Goal: Task Accomplishment & Management: Use online tool/utility

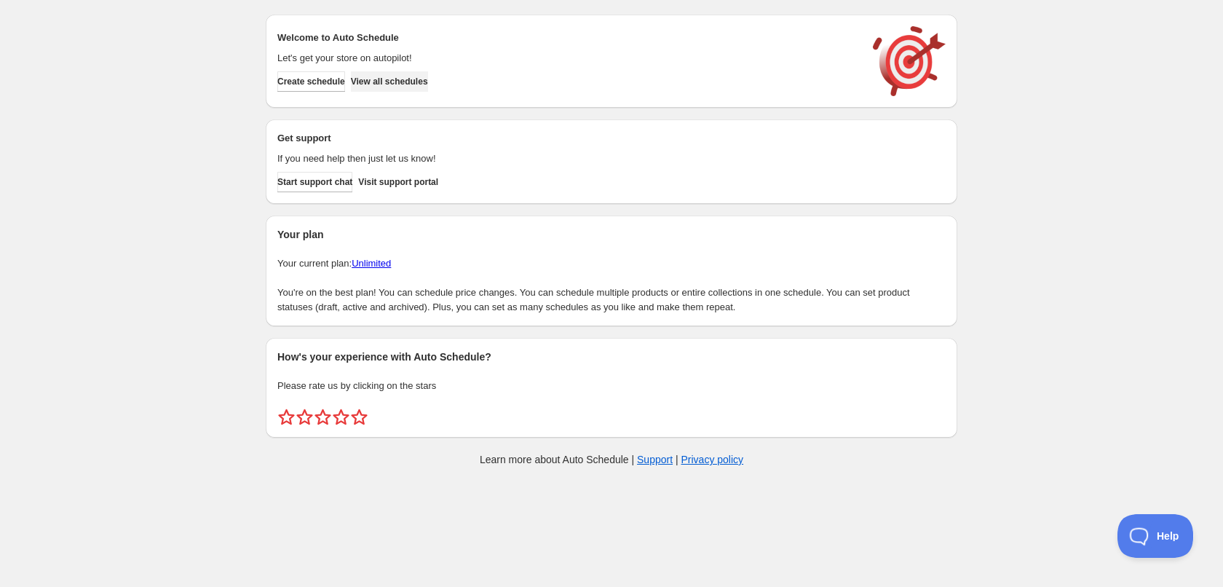
click at [394, 86] on span "View all schedules" at bounding box center [389, 82] width 77 height 12
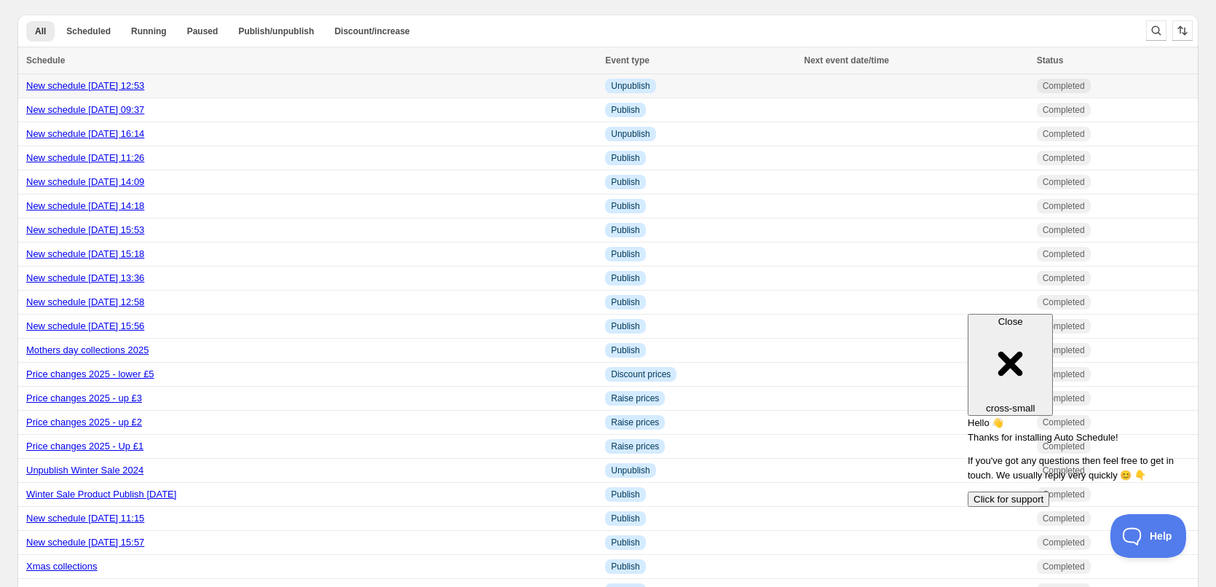
click at [128, 87] on link "New schedule [DATE] 12:53" at bounding box center [85, 85] width 118 height 11
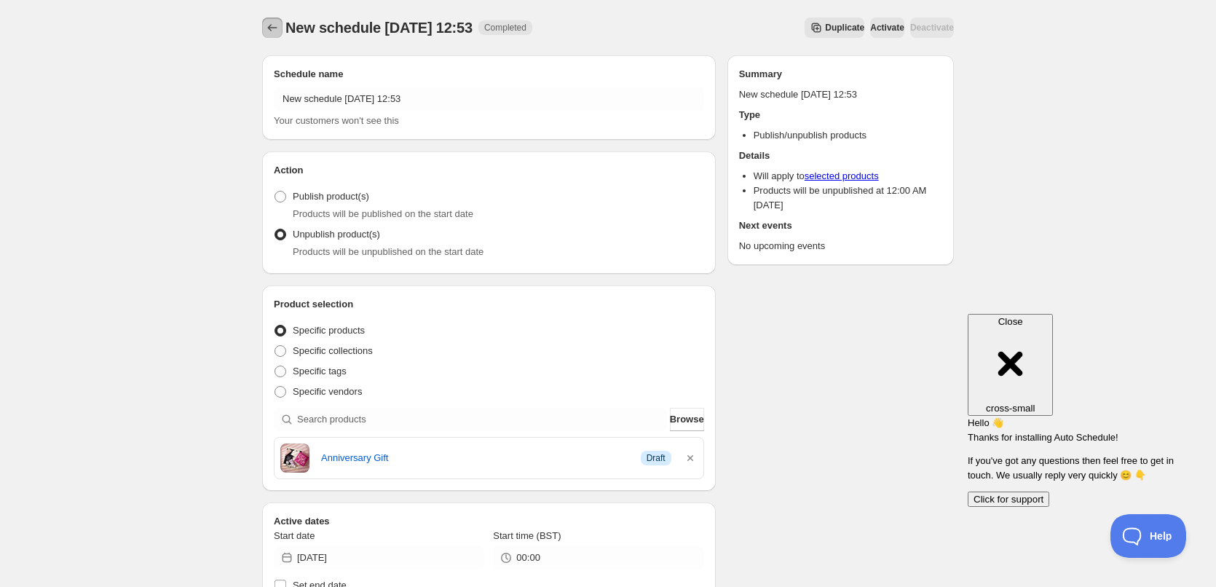
click at [273, 31] on icon "Schedules" at bounding box center [272, 27] width 15 height 15
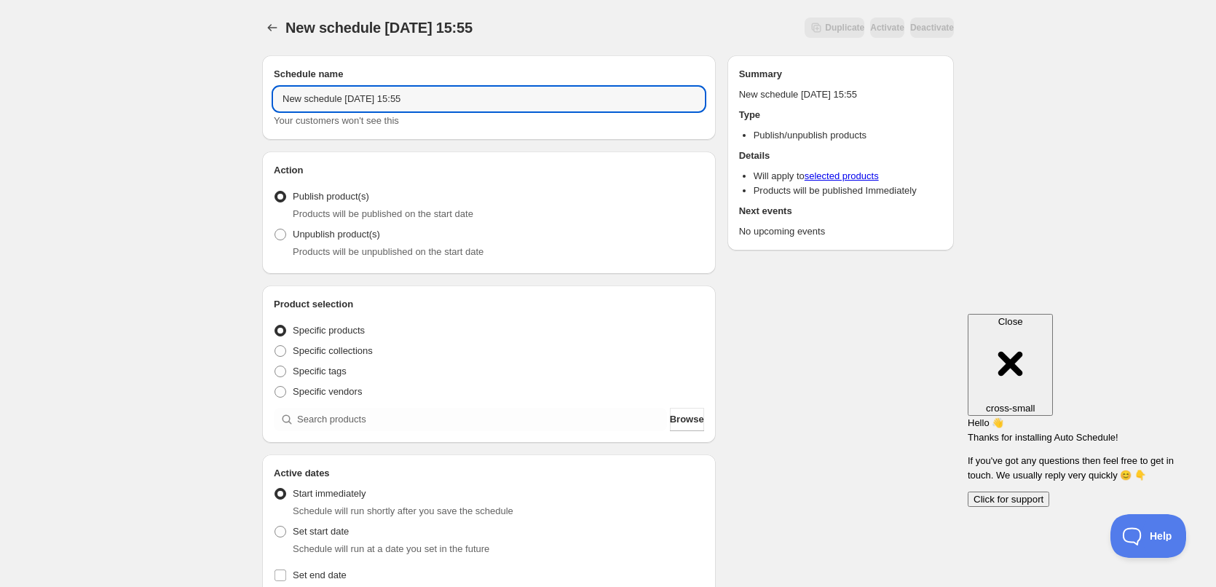
drag, startPoint x: 283, startPoint y: 95, endPoint x: 678, endPoint y: 114, distance: 395.7
click at [678, 114] on div "New schedule Oct 06 2025 15:55 Your customers won't see this" at bounding box center [489, 107] width 430 height 41
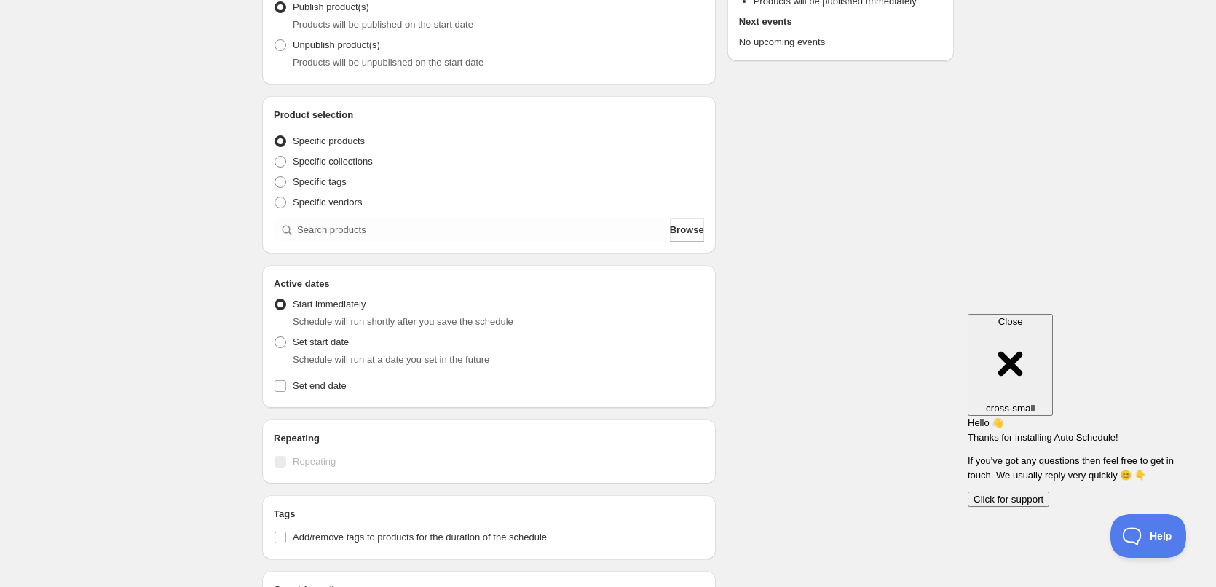
scroll to position [218, 0]
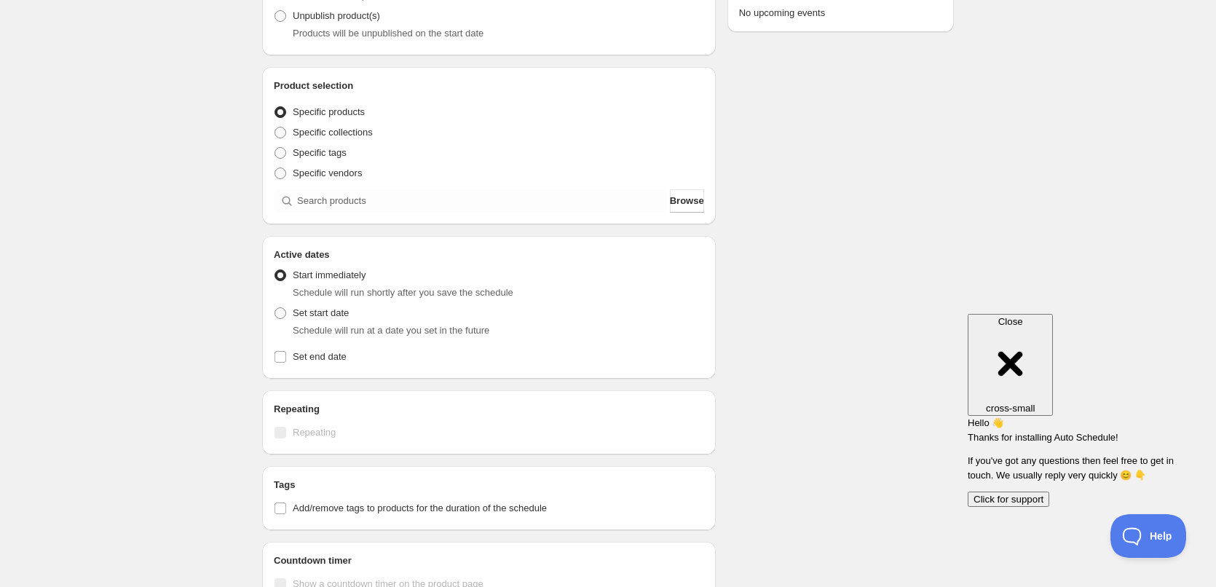
type input "BF GG 400ml DUO"
click at [408, 173] on div "Specific vendors" at bounding box center [489, 173] width 430 height 20
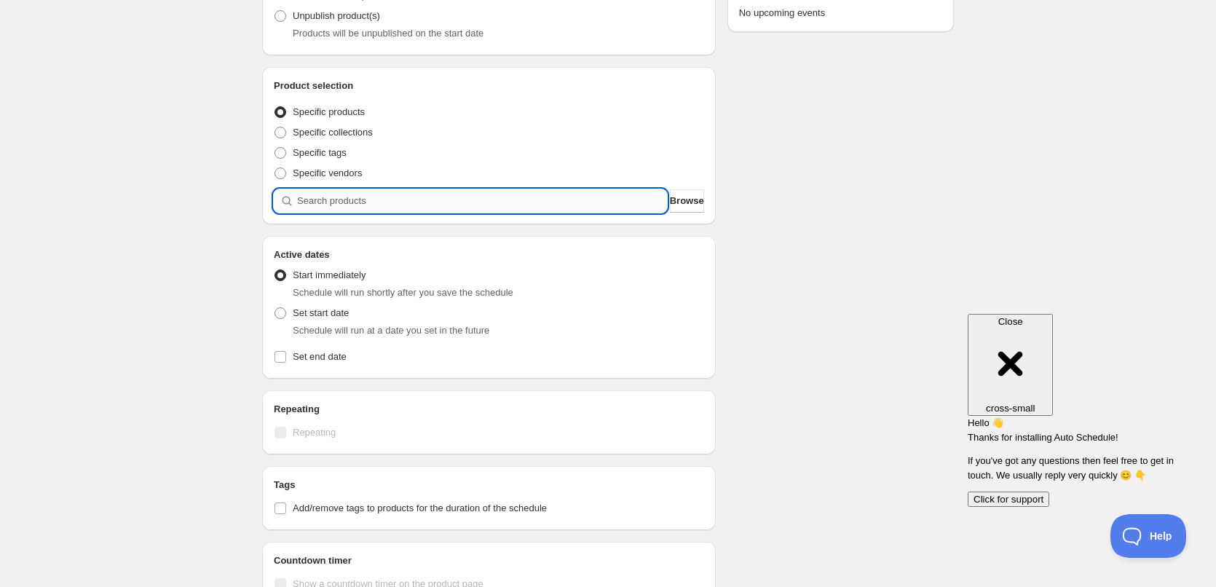
click at [408, 199] on input "search" at bounding box center [482, 200] width 370 height 23
type input "g"
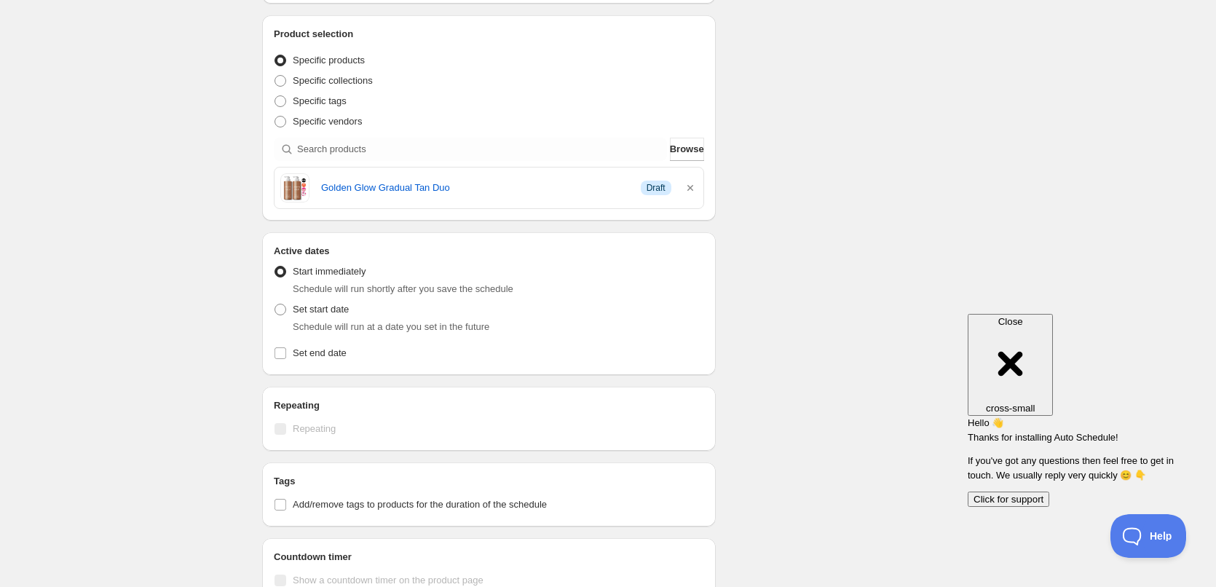
scroll to position [291, 0]
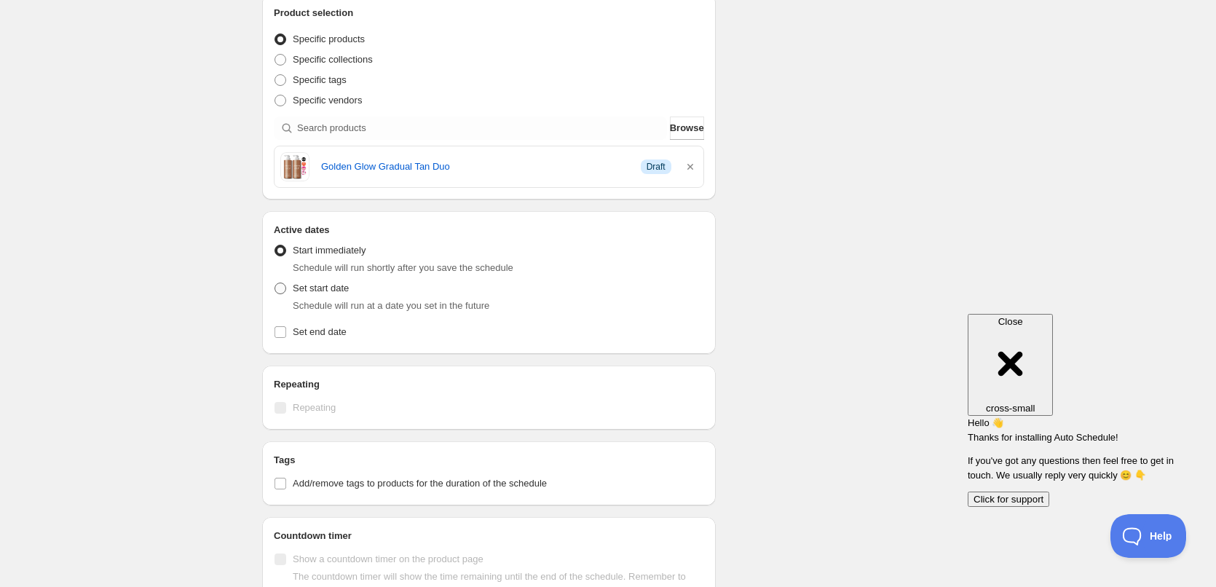
click at [280, 292] on span at bounding box center [280, 288] width 12 height 12
click at [275, 283] on input "Set start date" at bounding box center [274, 282] width 1 height 1
radio input "true"
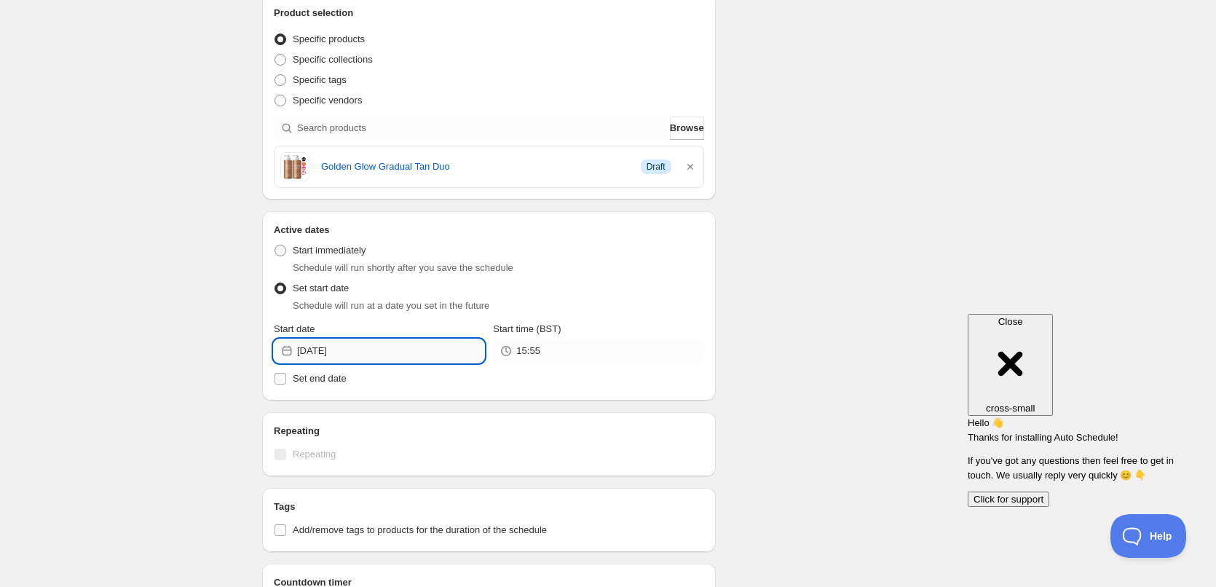
click at [367, 352] on input "2025-10-06" at bounding box center [390, 350] width 187 height 23
click at [467, 387] on icon "Show next month, November 2025" at bounding box center [465, 385] width 15 height 15
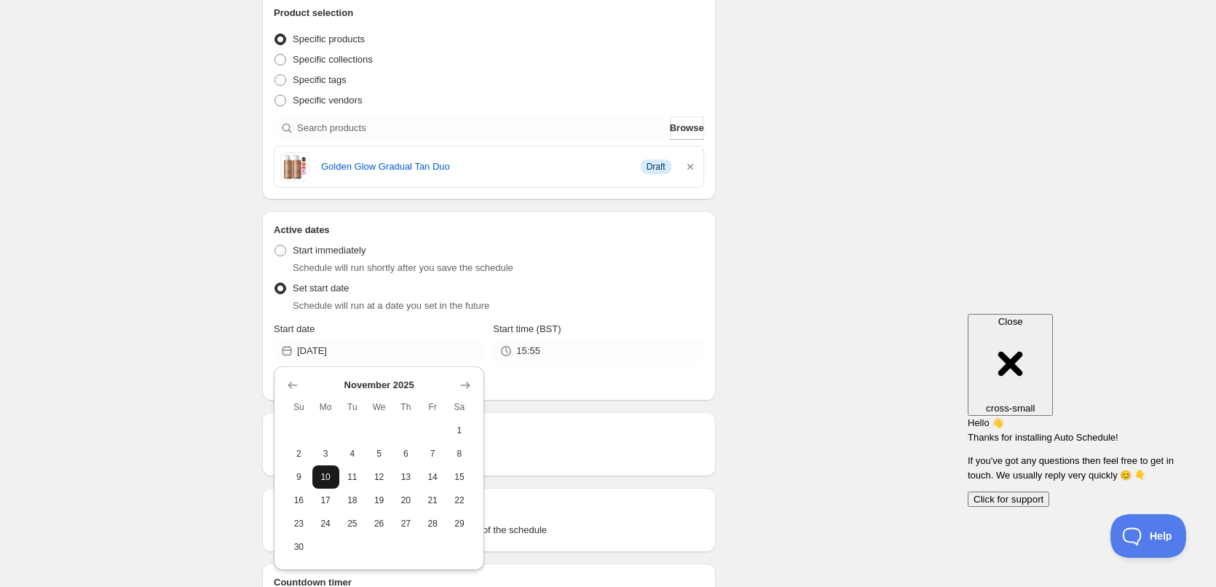
click at [329, 478] on span "10" at bounding box center [325, 477] width 15 height 12
type input "2025-11-10"
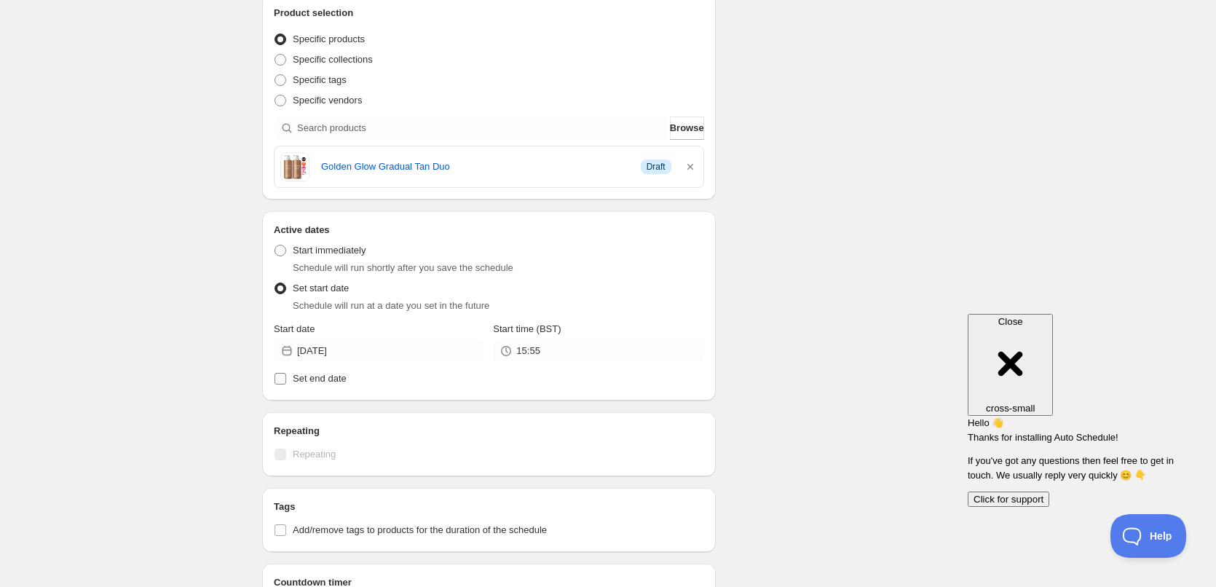
click at [341, 369] on label "Set end date" at bounding box center [489, 378] width 430 height 20
click at [286, 373] on input "Set end date" at bounding box center [280, 379] width 12 height 12
checkbox input "true"
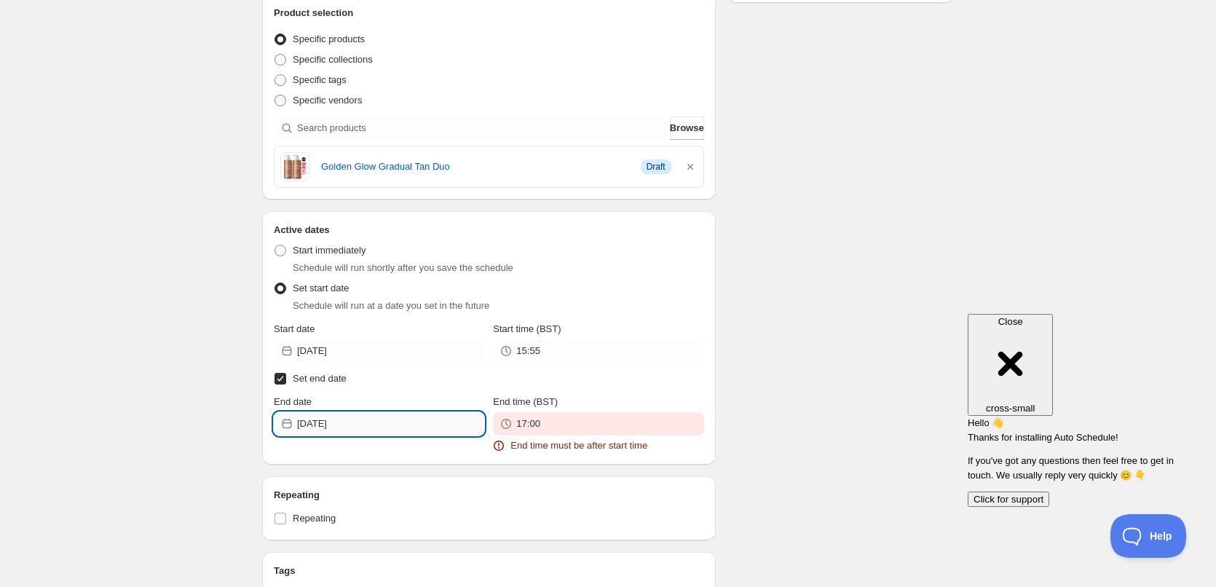
click at [370, 419] on input "2025-10-06" at bounding box center [390, 423] width 187 height 23
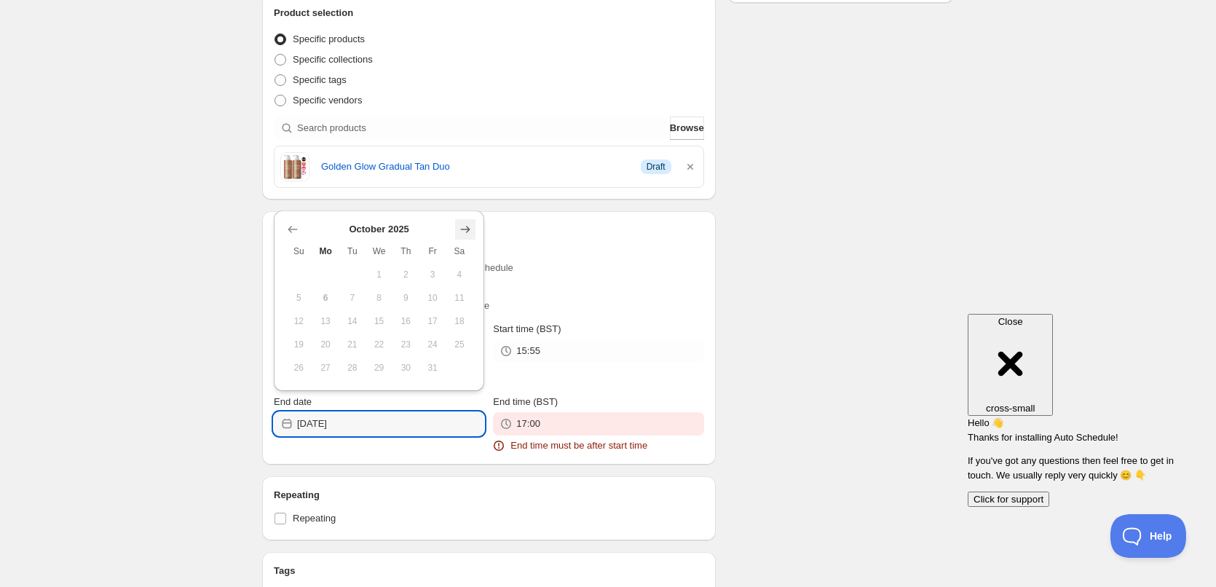
click at [463, 231] on icon "Show next month, November 2025" at bounding box center [465, 229] width 15 height 15
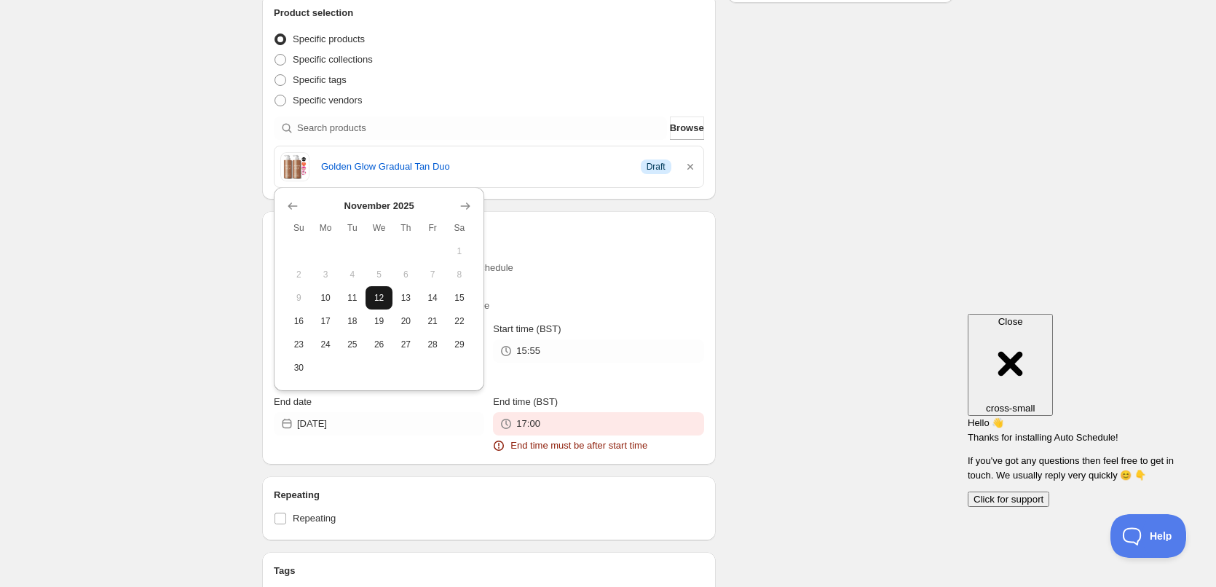
click at [383, 303] on span "12" at bounding box center [378, 298] width 15 height 12
type input "2025-11-12"
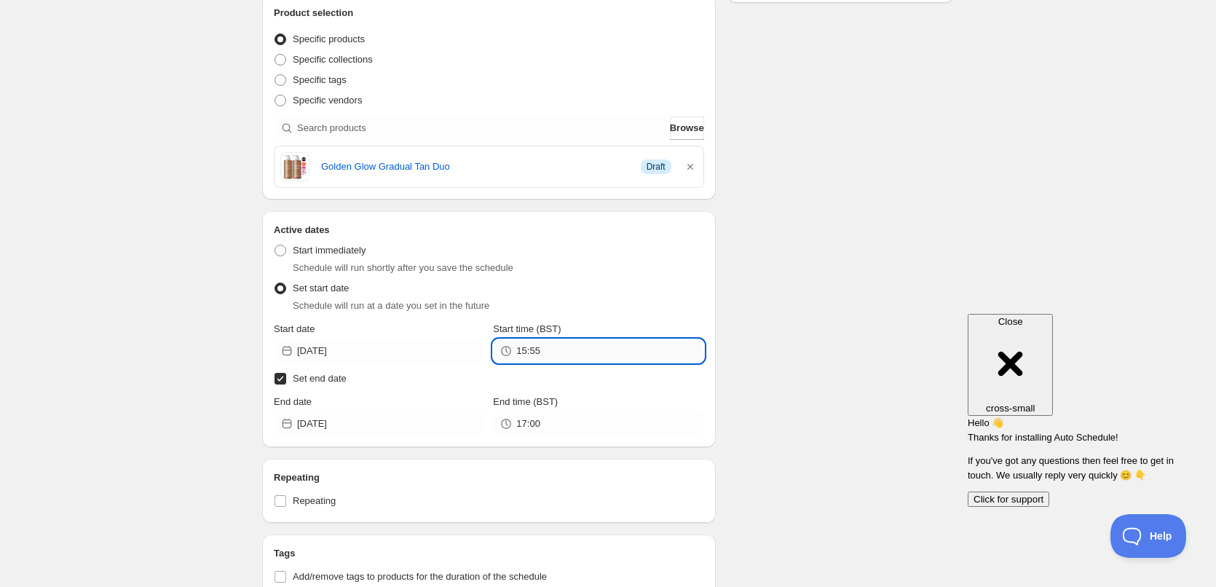
click at [550, 361] on input "15:55" at bounding box center [609, 350] width 187 height 23
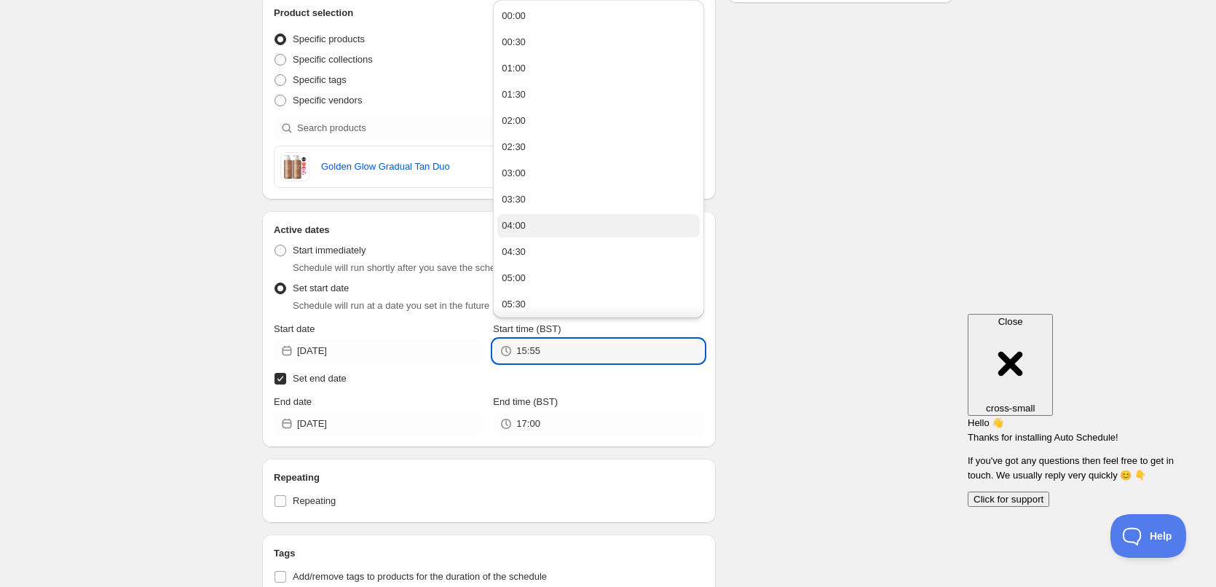
click at [529, 223] on button "04:00" at bounding box center [598, 225] width 202 height 23
type input "04:00"
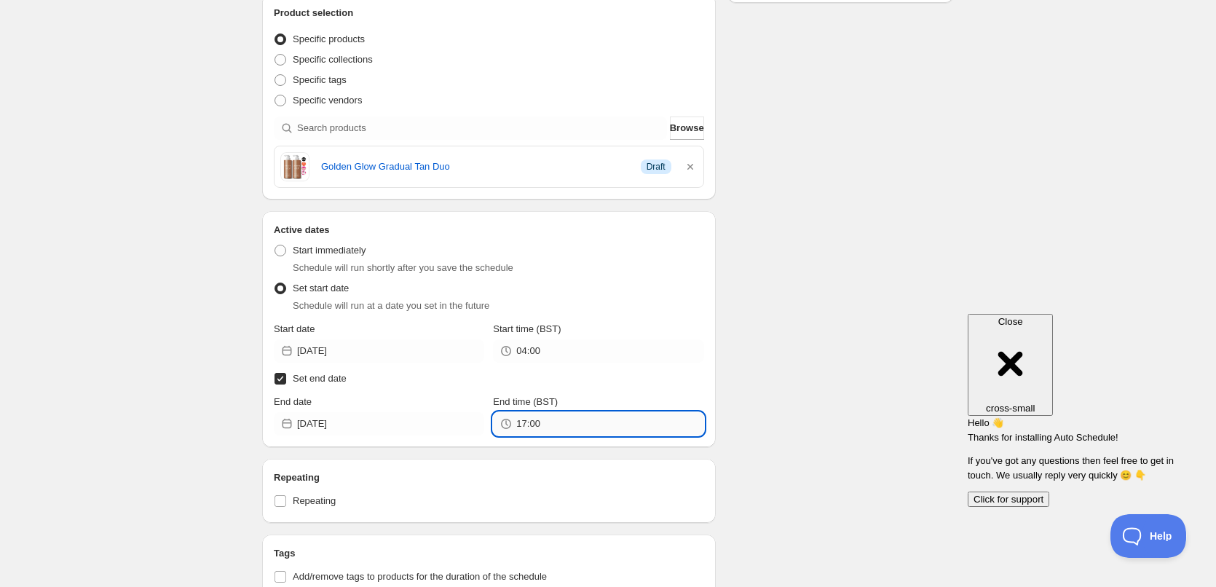
click at [558, 419] on input "17:00" at bounding box center [609, 423] width 187 height 23
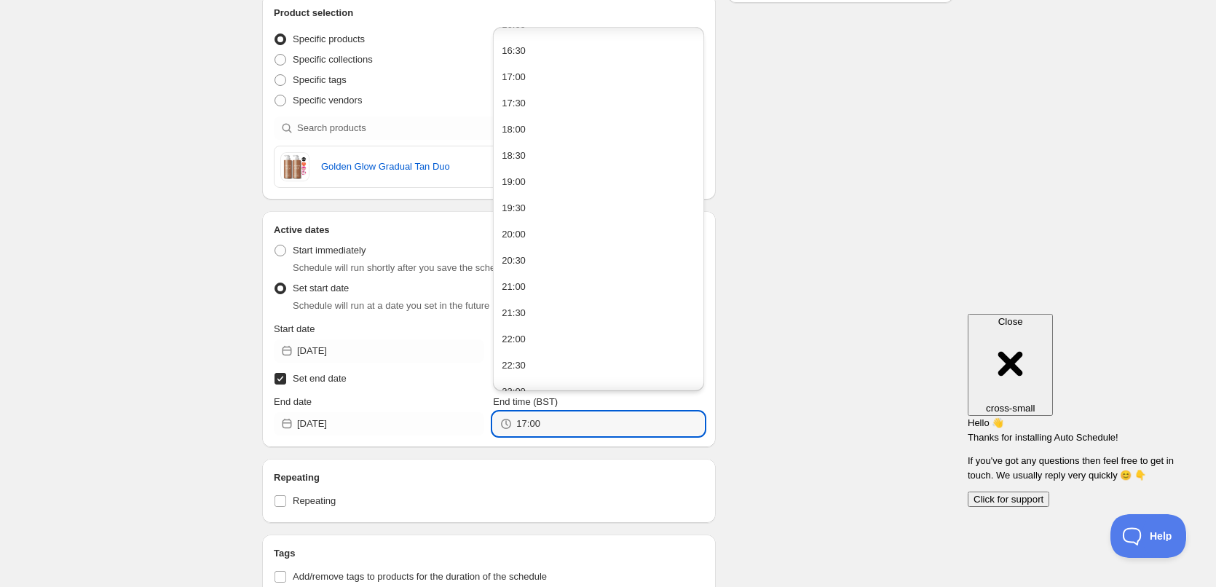
scroll to position [900, 0]
click at [525, 381] on div "23:30" at bounding box center [514, 375] width 24 height 15
drag, startPoint x: 533, startPoint y: 421, endPoint x: 587, endPoint y: 424, distance: 53.9
click at [587, 424] on input "23:30" at bounding box center [609, 423] width 187 height 23
type input "23:59"
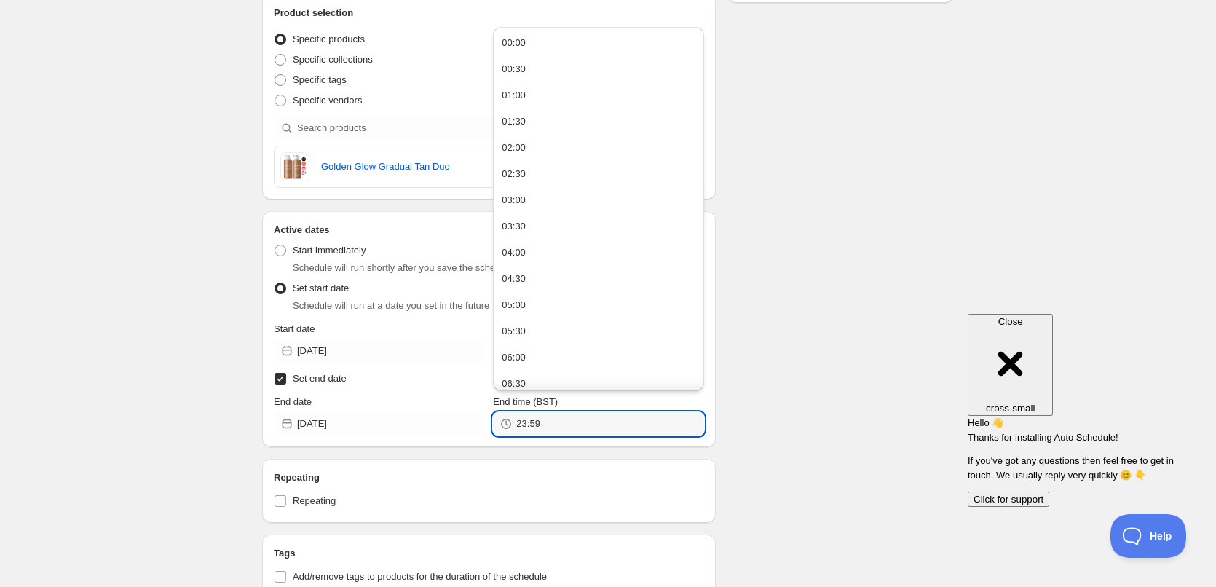
click at [848, 269] on div "Schedule name BF GG 400ml DUO Your customers won't see this Action Action Publi…" at bounding box center [601, 376] width 703 height 1248
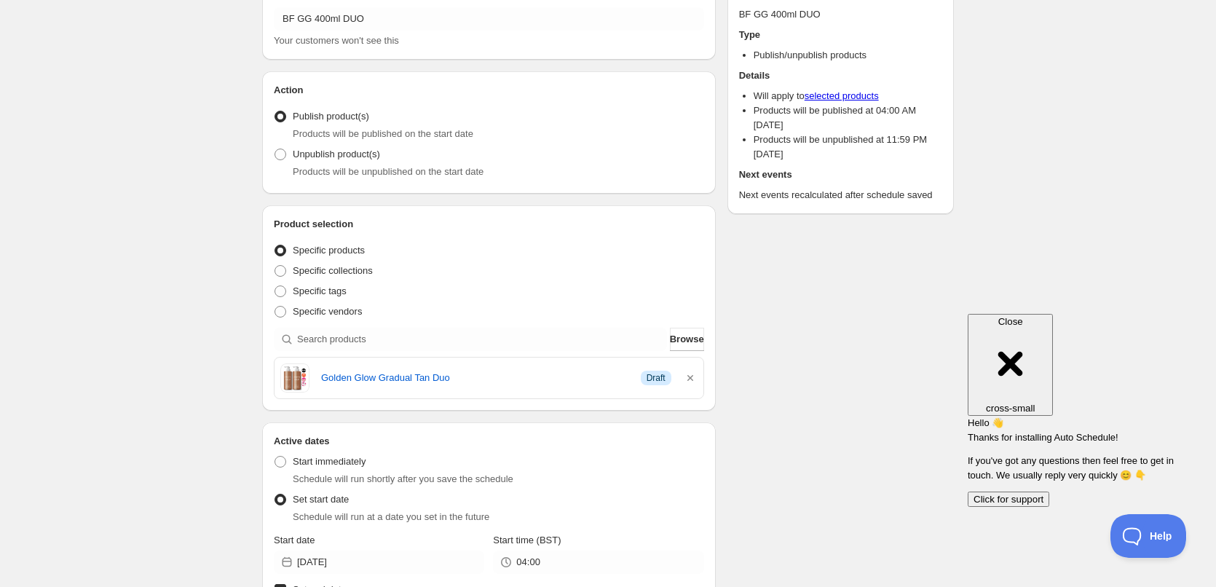
scroll to position [0, 0]
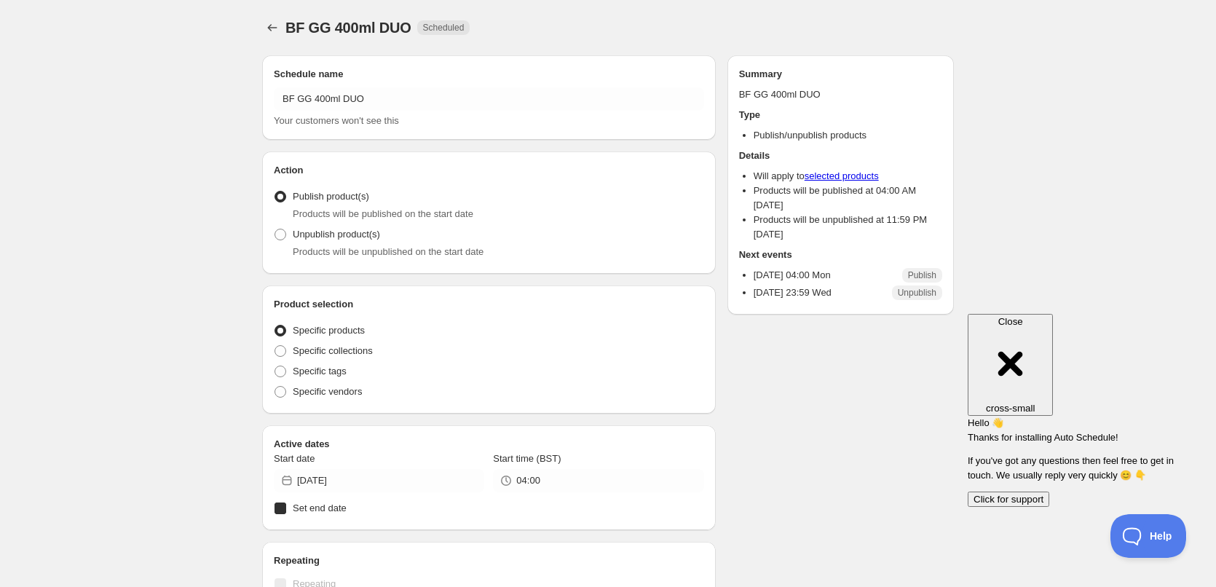
radio input "true"
checkbox input "true"
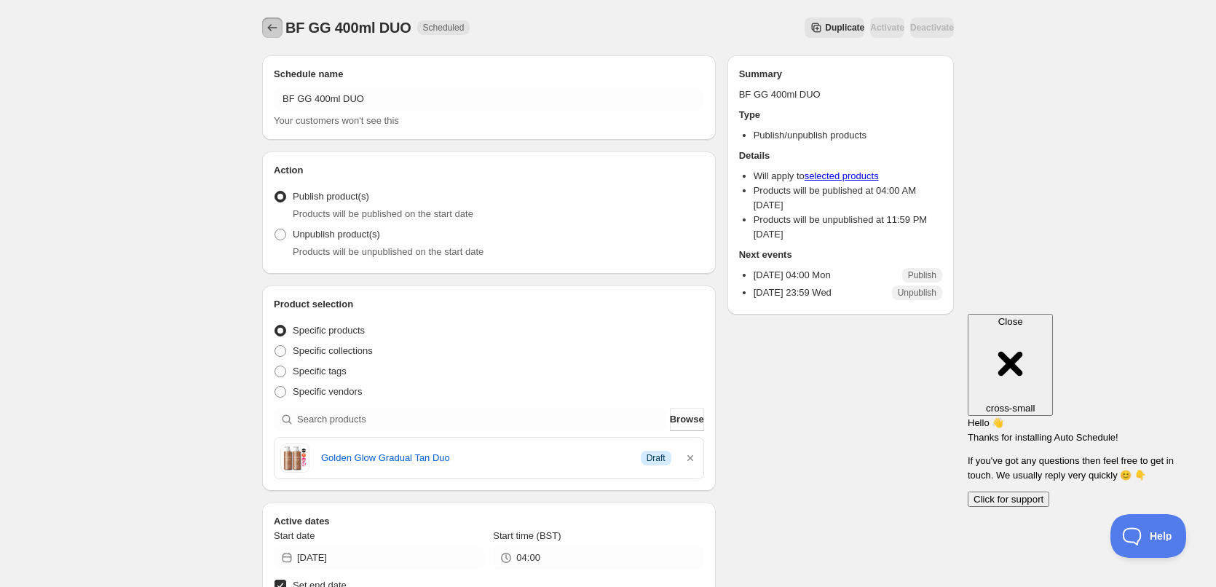
click at [269, 23] on icon "Schedules" at bounding box center [272, 27] width 15 height 15
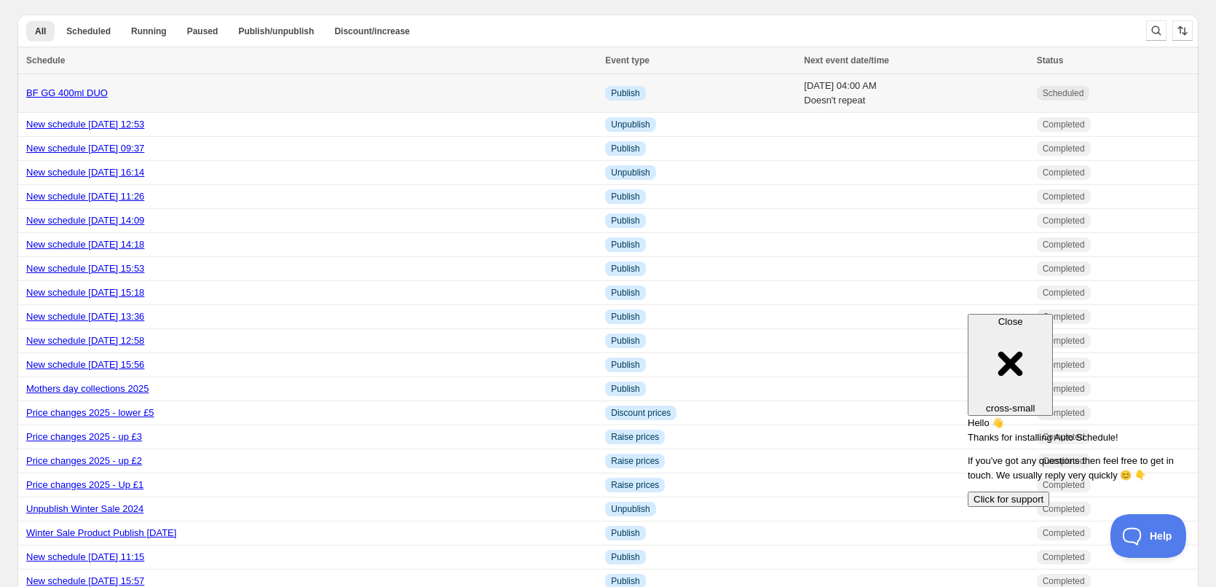
click at [69, 97] on link "BF GG 400ml DUO" at bounding box center [67, 92] width 82 height 11
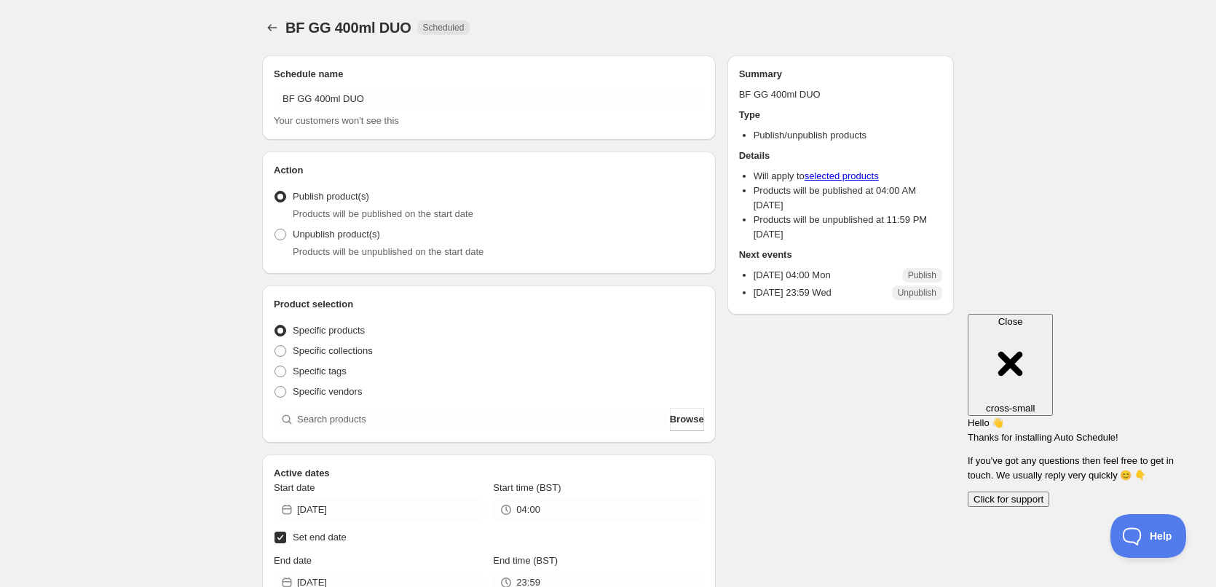
radio input "true"
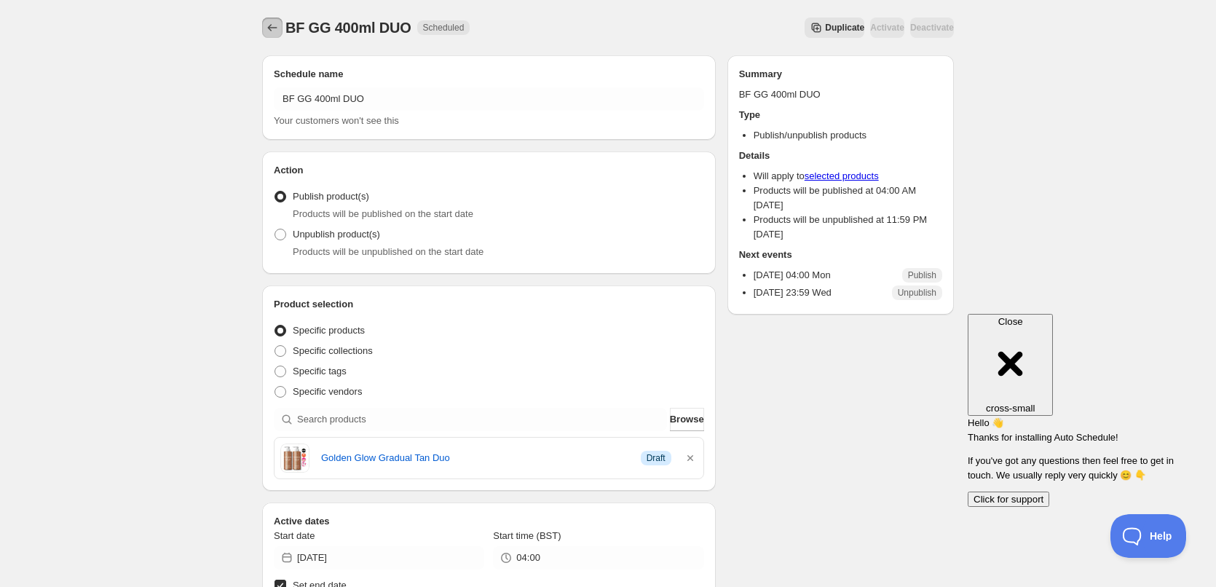
click at [266, 27] on icon "Schedules" at bounding box center [272, 27] width 15 height 15
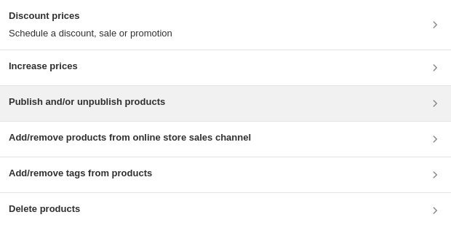
click at [101, 103] on h3 "Publish and/or unpublish products" at bounding box center [87, 102] width 157 height 15
